Goal: Communication & Community: Answer question/provide support

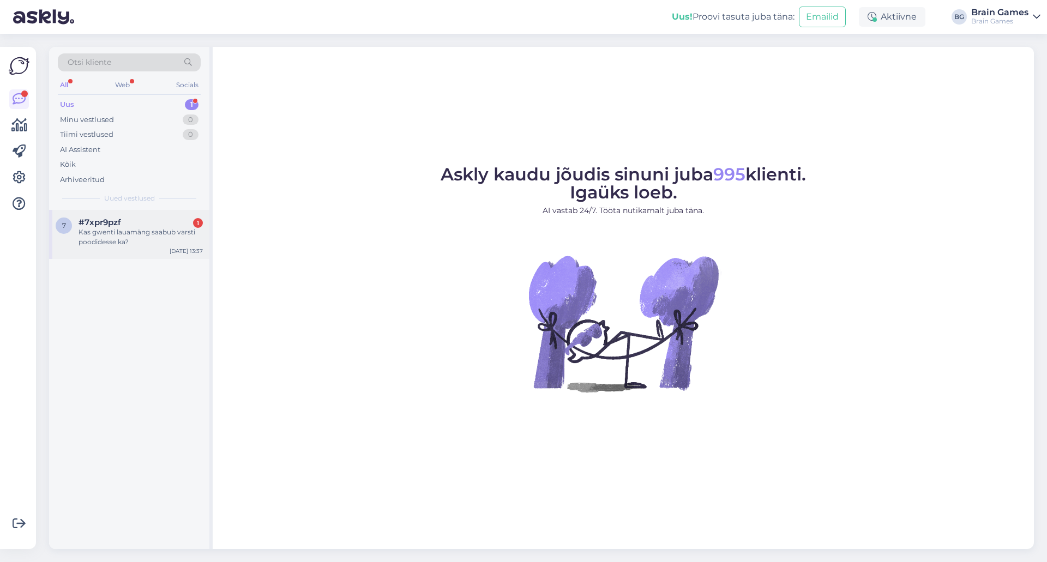
click at [132, 237] on div "Kas gwenti lauamäng saabub varsti poodidesse ka?" at bounding box center [141, 237] width 124 height 20
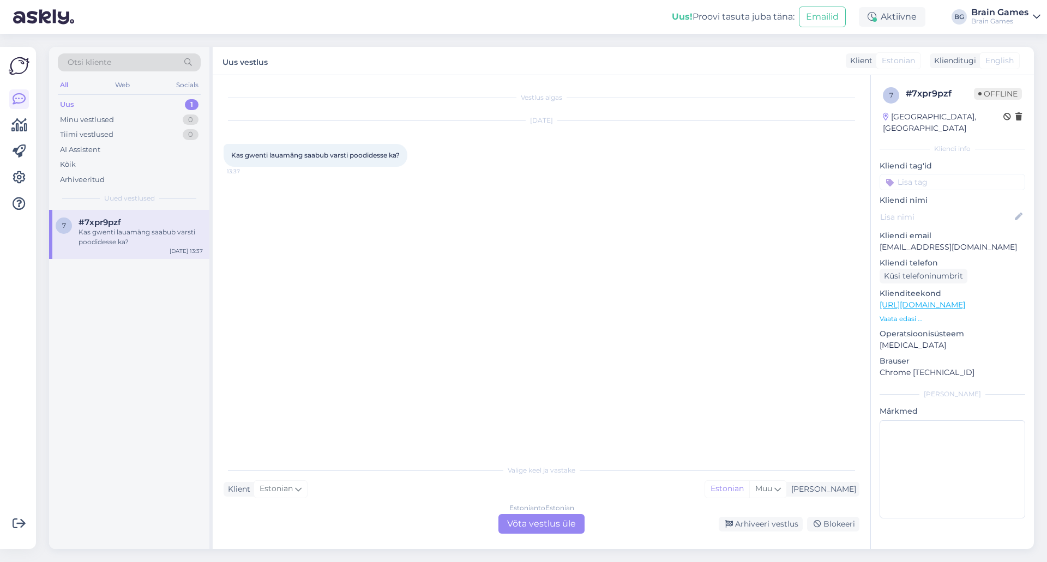
click at [448, 376] on div "Vestlus algas [DATE] Kas gwenti lauamäng saabub varsti poodidesse ka? 13:37" at bounding box center [547, 267] width 646 height 363
click at [553, 514] on div "Estonian to Estonian Võta vestlus üle" at bounding box center [541, 524] width 86 height 20
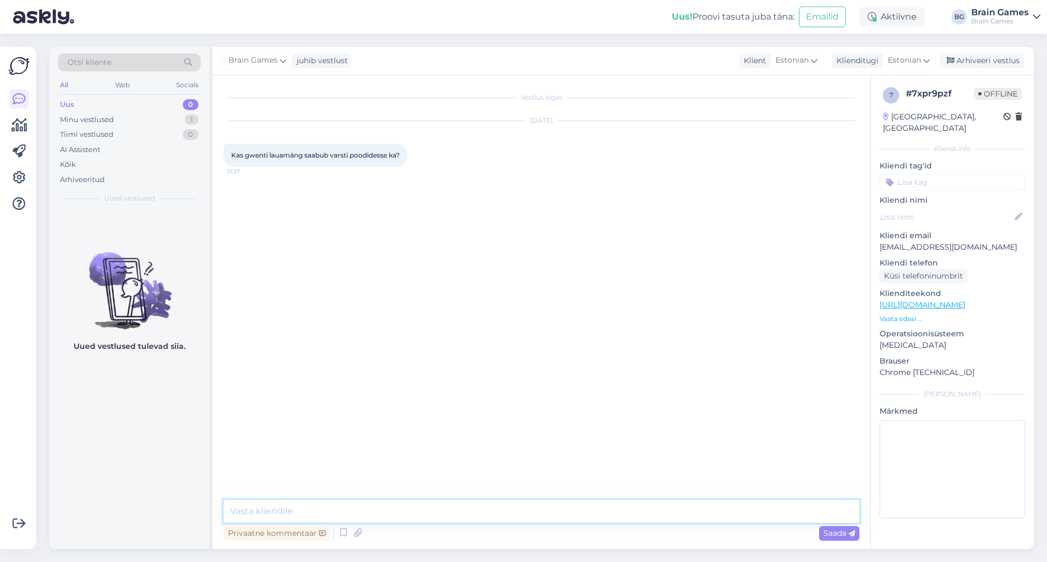
click at [535, 502] on textarea at bounding box center [542, 511] width 636 height 23
type textarea "Tere!"
type textarea "K"
type textarea "G"
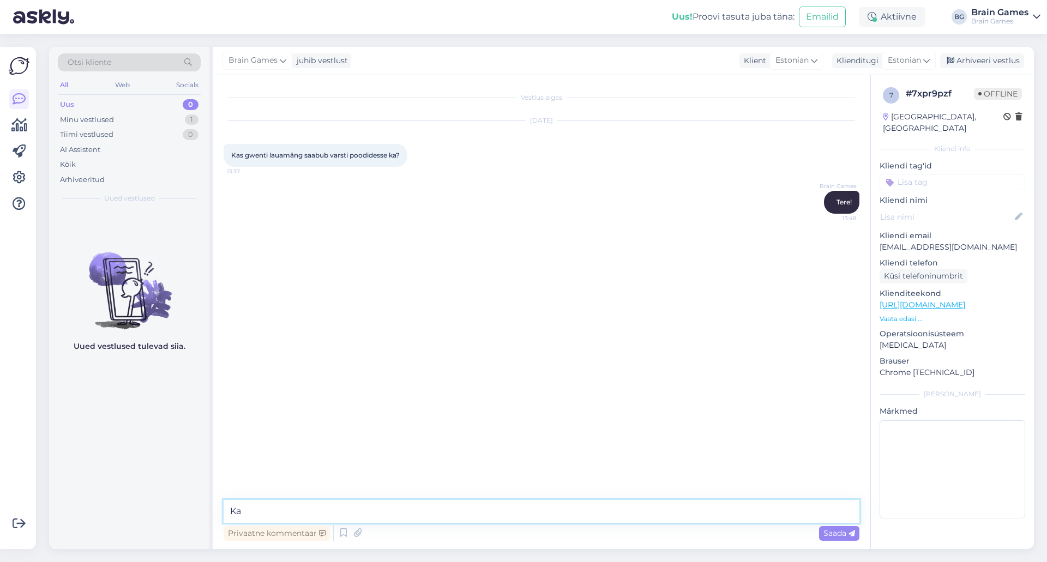
type textarea "K"
type textarea "P"
type textarea "[PERSON_NAME] lettidele jõuab Gwent alles siis, kui järgmine trükk tuleb. Eelda…"
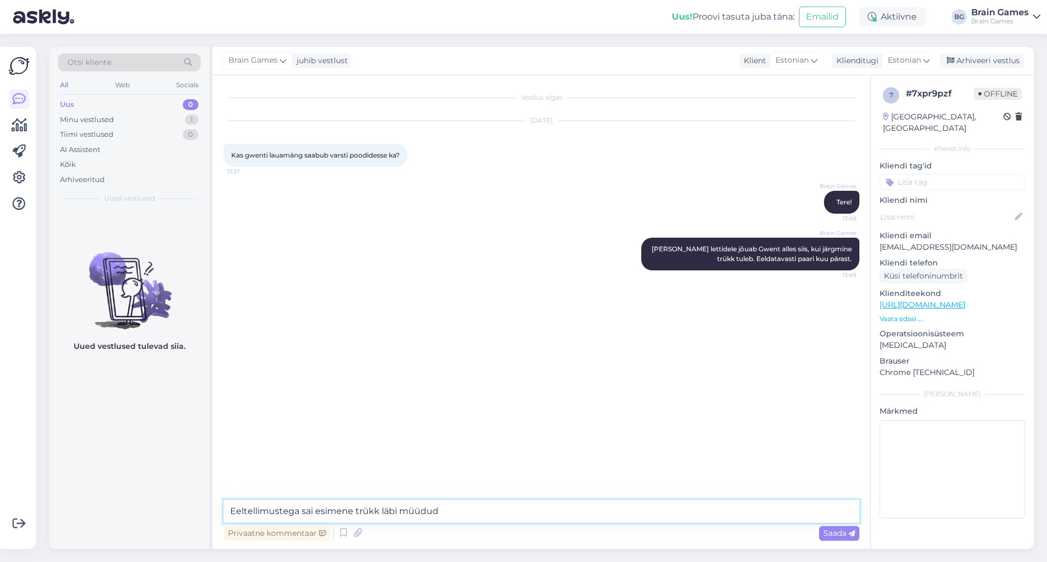
type textarea "Eeltellimustega sai esimene trükk läbi müüdud."
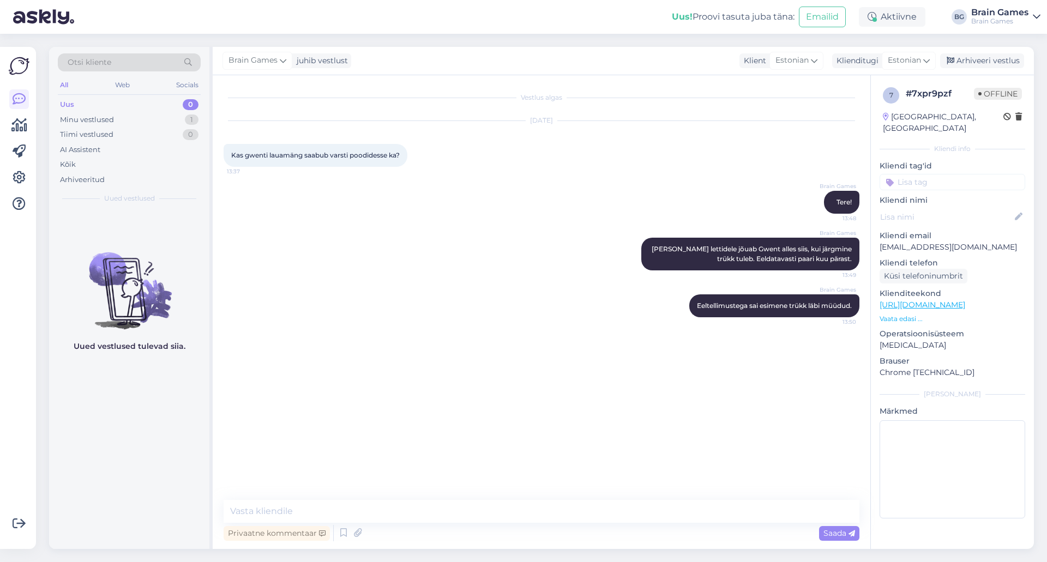
click at [181, 417] on div "Uued vestlused tulevad siia." at bounding box center [129, 379] width 160 height 339
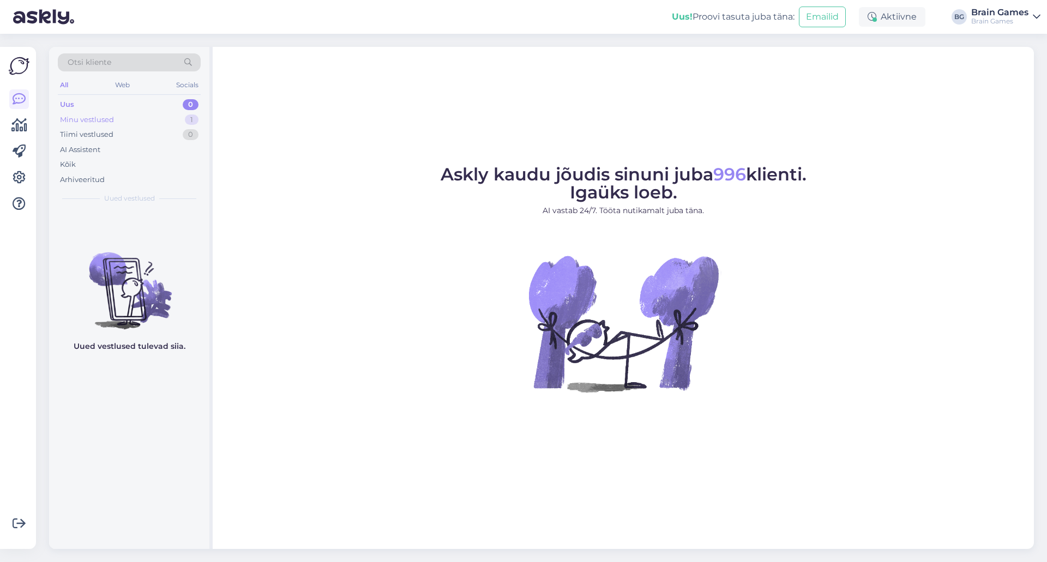
click at [119, 125] on div "Minu vestlused 1" at bounding box center [129, 119] width 143 height 15
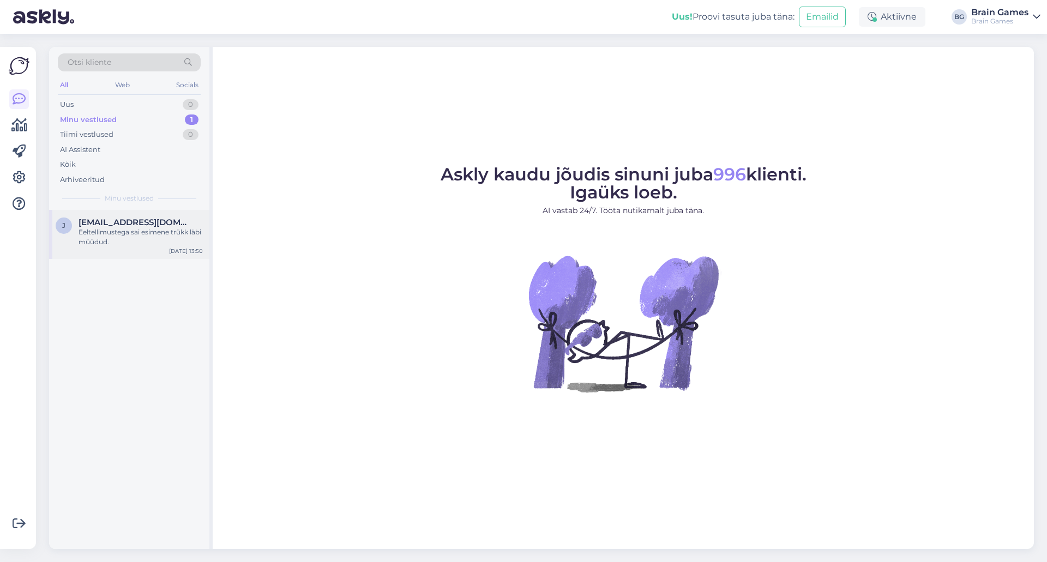
click at [124, 237] on div "Eeltellimustega sai esimene trükk läbi müüdud." at bounding box center [141, 237] width 124 height 20
